Goal: Find specific page/section: Find specific page/section

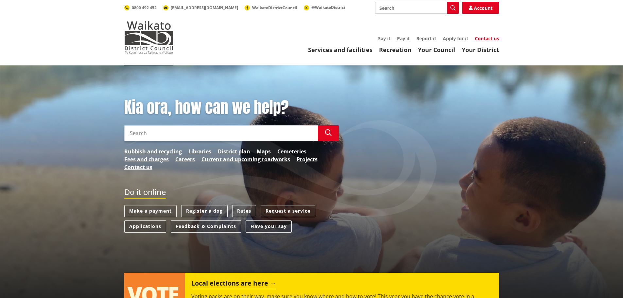
click at [487, 40] on link "Contact us" at bounding box center [487, 38] width 24 height 6
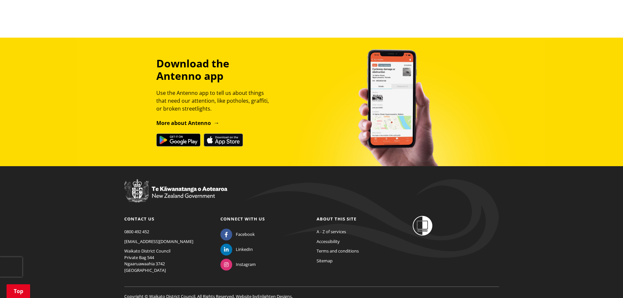
scroll to position [543, 0]
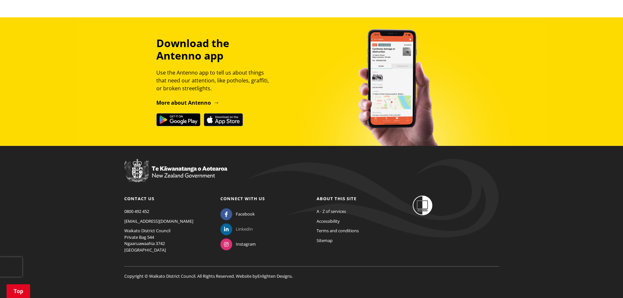
click at [230, 223] on span at bounding box center [226, 229] width 12 height 12
